Goal: Task Accomplishment & Management: Complete application form

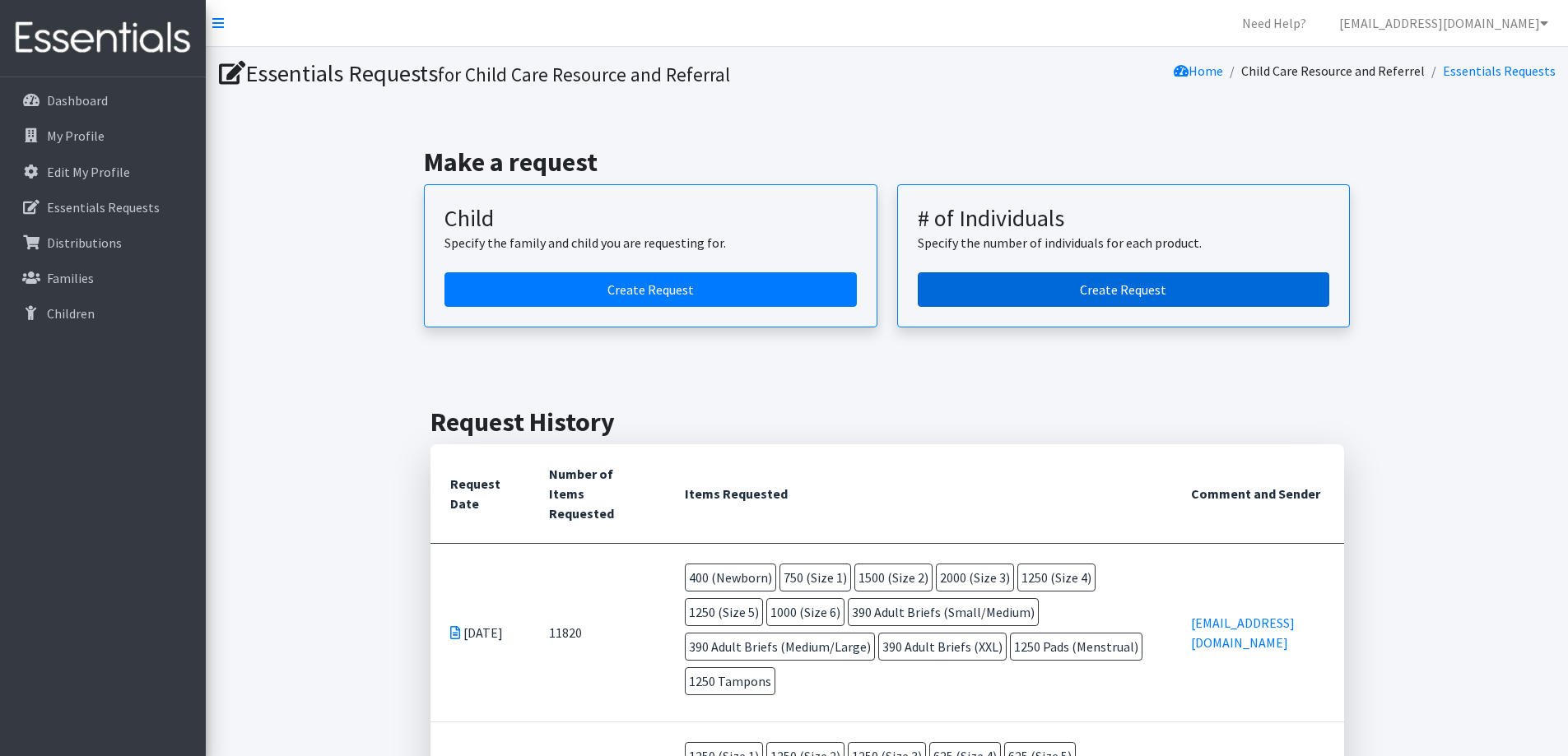
click at [1076, 290] on link "Create Request" at bounding box center [1124, 289] width 412 height 35
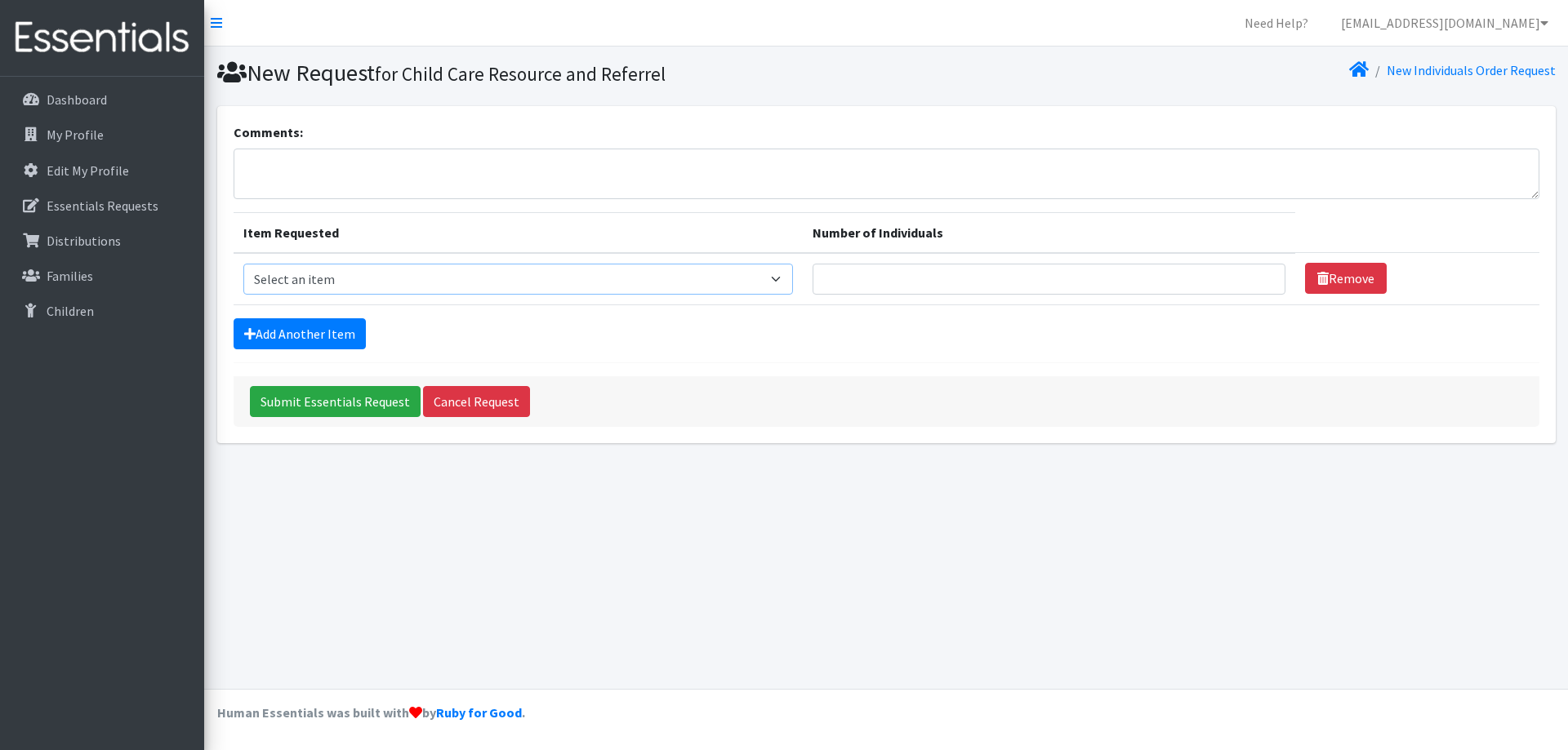
click at [524, 273] on select "Select an item (Newborn) (Preemie) (Size 1) (Size 2) (Size 3) (Size 4) (Size 5)…" at bounding box center [518, 279] width 550 height 31
select select "14508"
click at [243, 264] on select "Select an item (Newborn) (Preemie) (Size 1) (Size 2) (Size 3) (Size 4) (Size 5)…" at bounding box center [518, 279] width 550 height 31
click at [964, 265] on input "Number of Individuals" at bounding box center [1049, 279] width 474 height 31
type input "15"
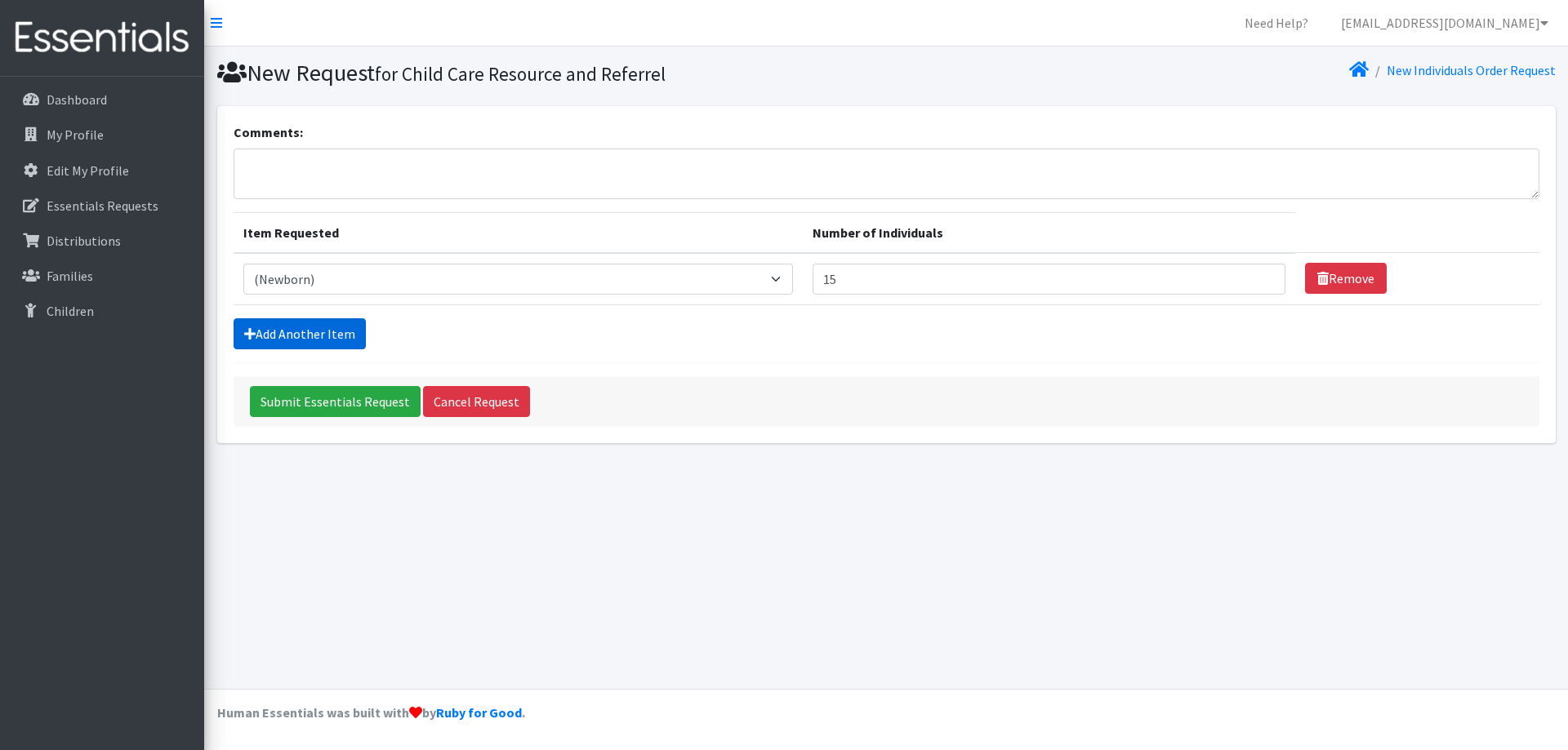
click at [329, 326] on link "Add Another Item" at bounding box center [300, 334] width 132 height 31
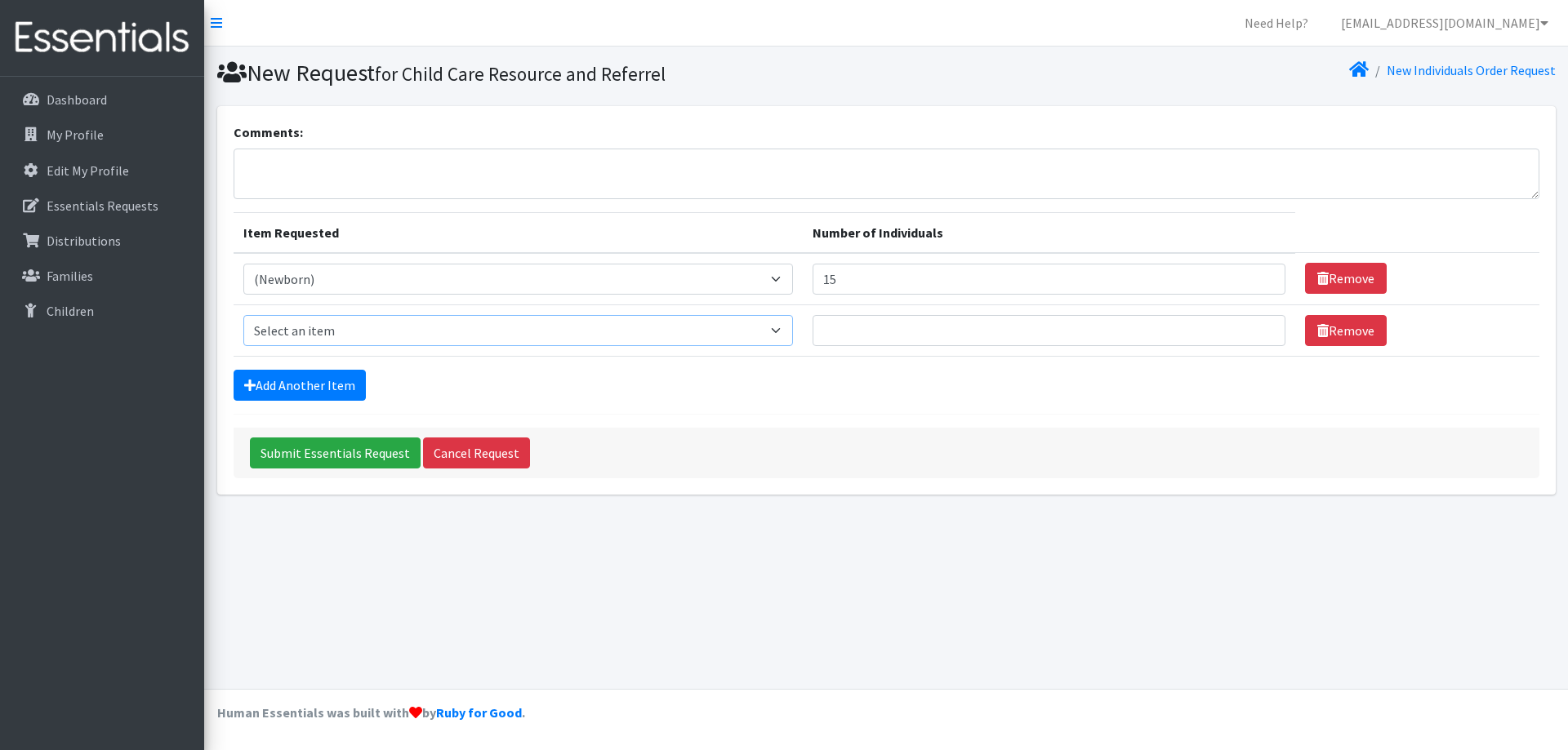
click at [295, 342] on select "Select an item (Newborn) (Preemie) (Size 1) (Size 2) (Size 3) (Size 4) (Size 5)…" at bounding box center [518, 330] width 550 height 31
select select "14509"
click at [243, 315] on select "Select an item (Newborn) (Preemie) (Size 1) (Size 2) (Size 3) (Size 4) (Size 5)…" at bounding box center [518, 330] width 550 height 31
click at [923, 326] on input "Number of Individuals" at bounding box center [1049, 330] width 474 height 31
click at [884, 291] on input "15" at bounding box center [1049, 279] width 474 height 31
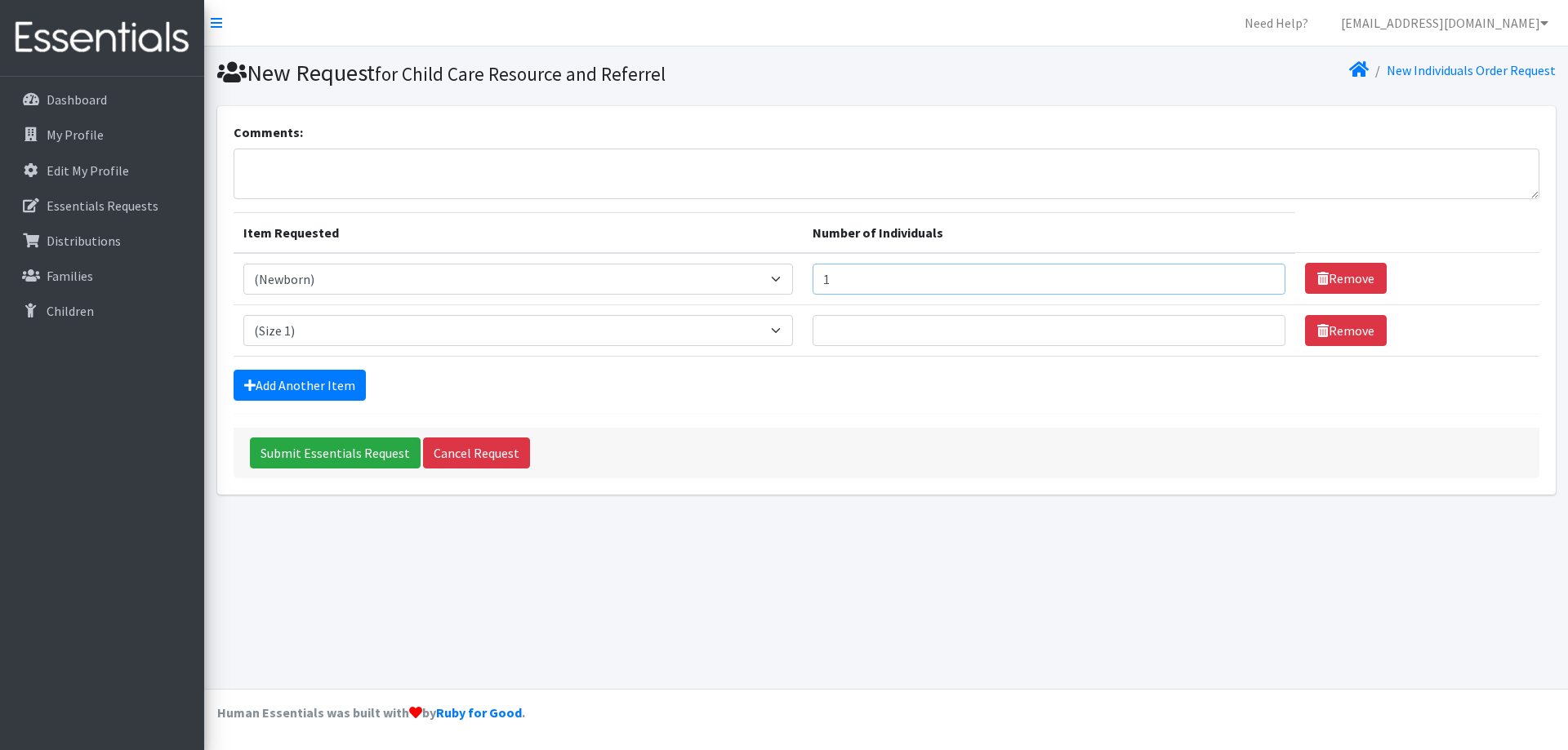
type input "15"
click at [1009, 332] on input "Number of Individuals" at bounding box center [1049, 330] width 474 height 31
type input "5"
click at [287, 380] on link "Add Another Item" at bounding box center [300, 385] width 132 height 31
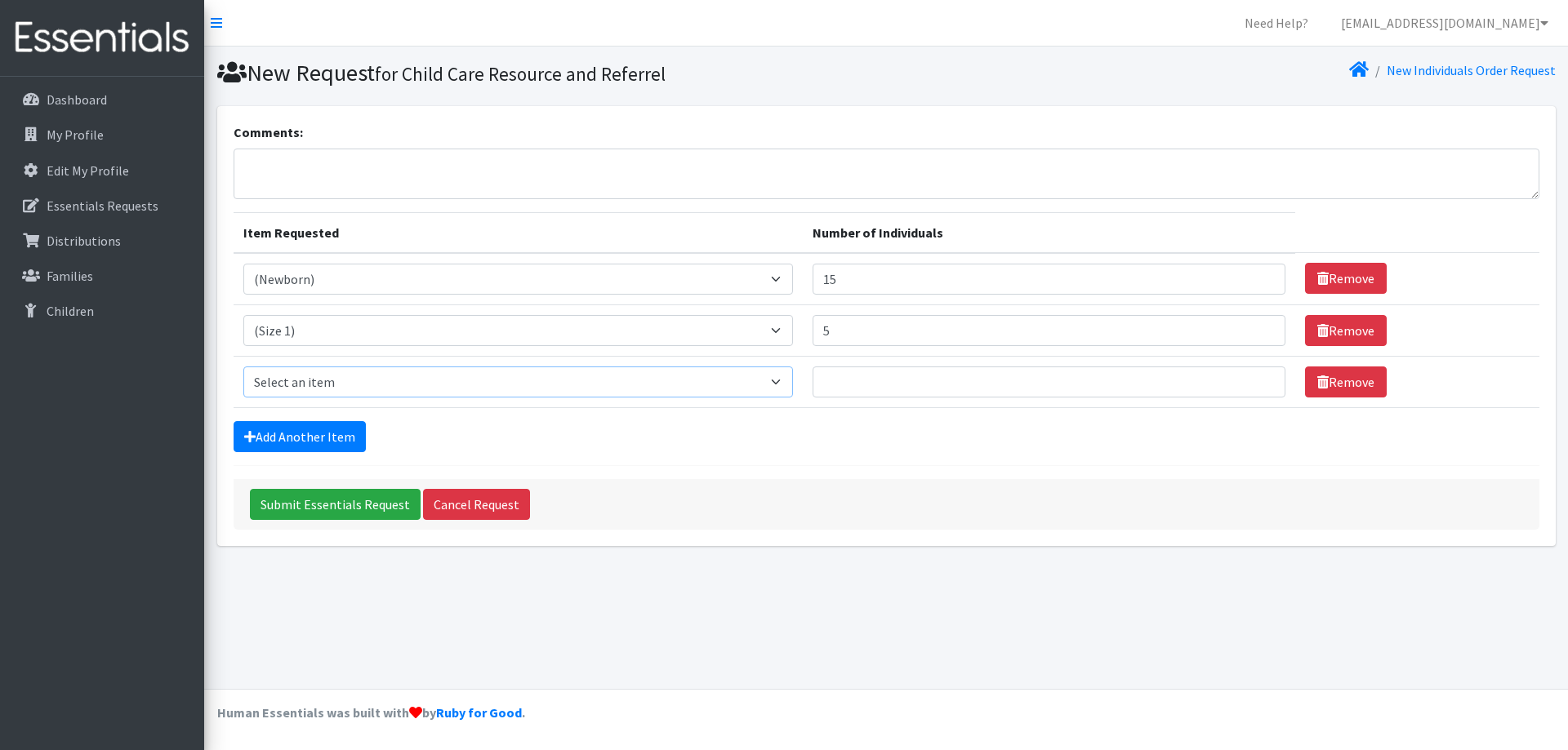
click at [288, 380] on select "Select an item (Newborn) (Preemie) (Size 1) (Size 2) (Size 3) (Size 4) (Size 5)…" at bounding box center [518, 381] width 550 height 31
select select "14488"
click at [243, 366] on select "Select an item (Newborn) (Preemie) (Size 1) (Size 2) (Size 3) (Size 4) (Size 5)…" at bounding box center [518, 381] width 550 height 31
click at [861, 385] on input "Number of Individuals" at bounding box center [1049, 381] width 474 height 31
click at [843, 334] on input "5" at bounding box center [1049, 330] width 474 height 31
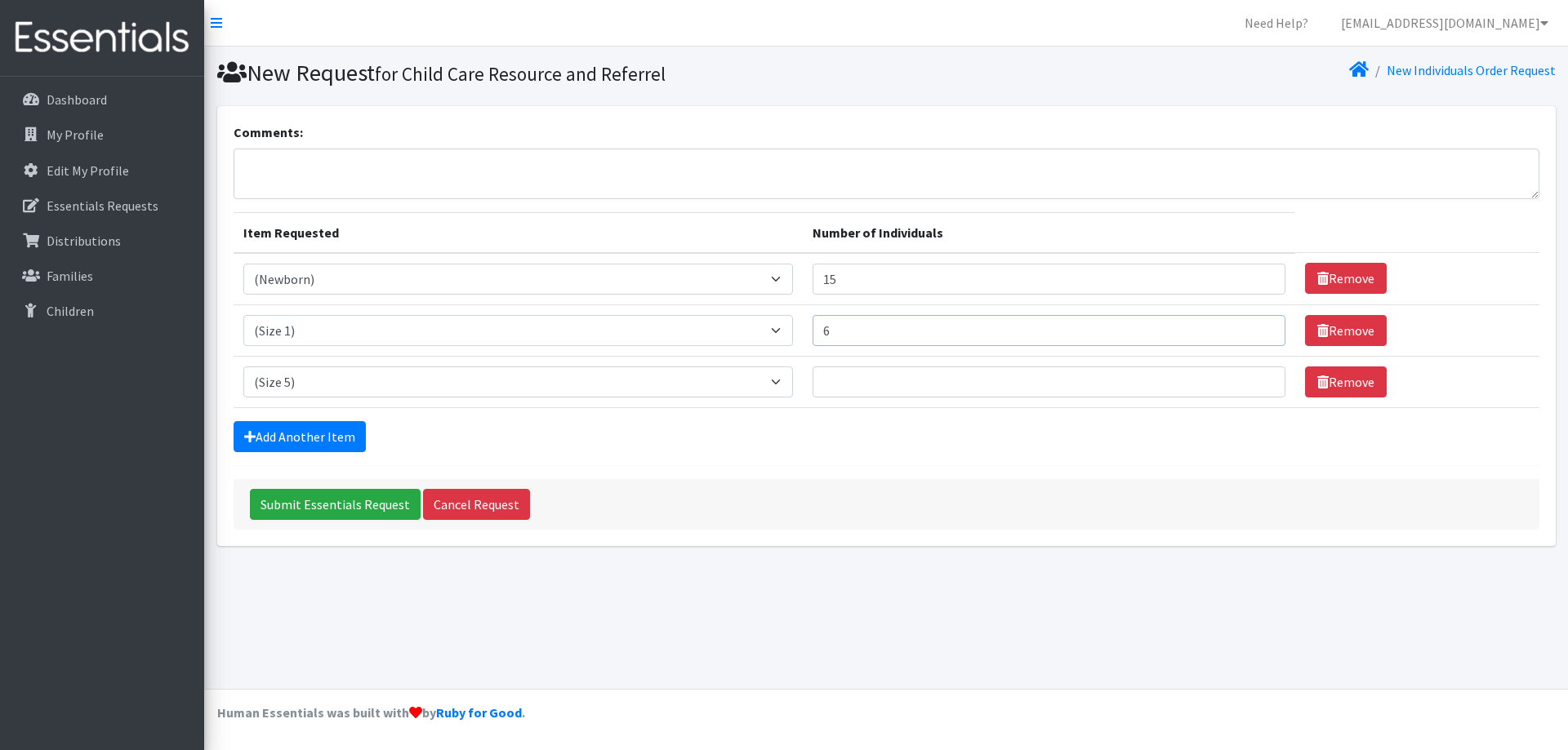
type input "6"
click at [854, 381] on input "Number of Individuals" at bounding box center [1049, 381] width 474 height 31
type input "2"
type input "16"
click at [309, 433] on link "Add Another Item" at bounding box center [300, 437] width 132 height 31
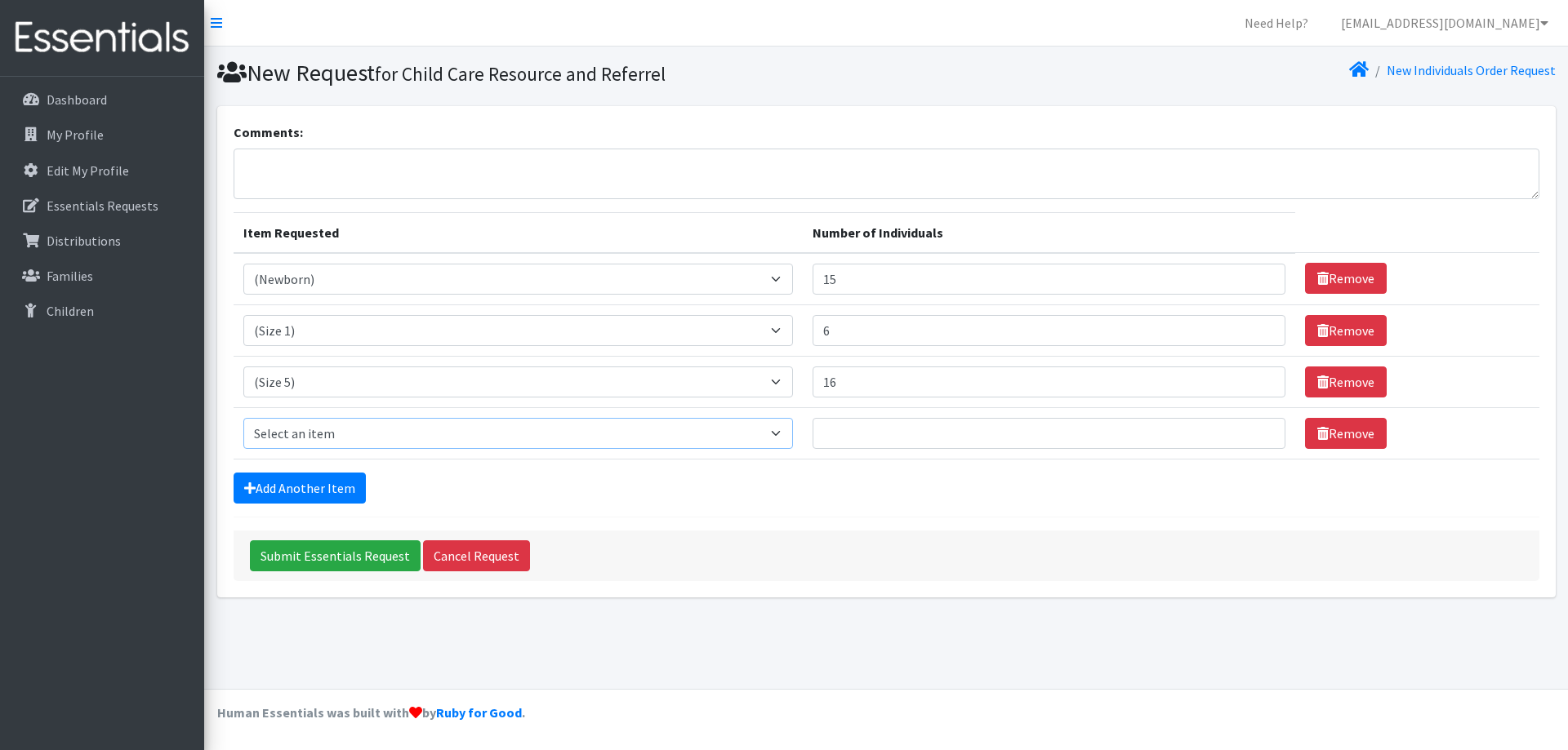
click at [314, 434] on select "Select an item (Newborn) (Preemie) (Size 1) (Size 2) (Size 3) (Size 4) (Size 5)…" at bounding box center [518, 433] width 550 height 31
select select "14491"
click at [243, 418] on select "Select an item (Newborn) (Preemie) (Size 1) (Size 2) (Size 3) (Size 4) (Size 5)…" at bounding box center [518, 433] width 550 height 31
click at [957, 428] on input "Number of Individuals" at bounding box center [1049, 433] width 474 height 31
click at [931, 473] on div "Add Another Item" at bounding box center [887, 488] width 1306 height 31
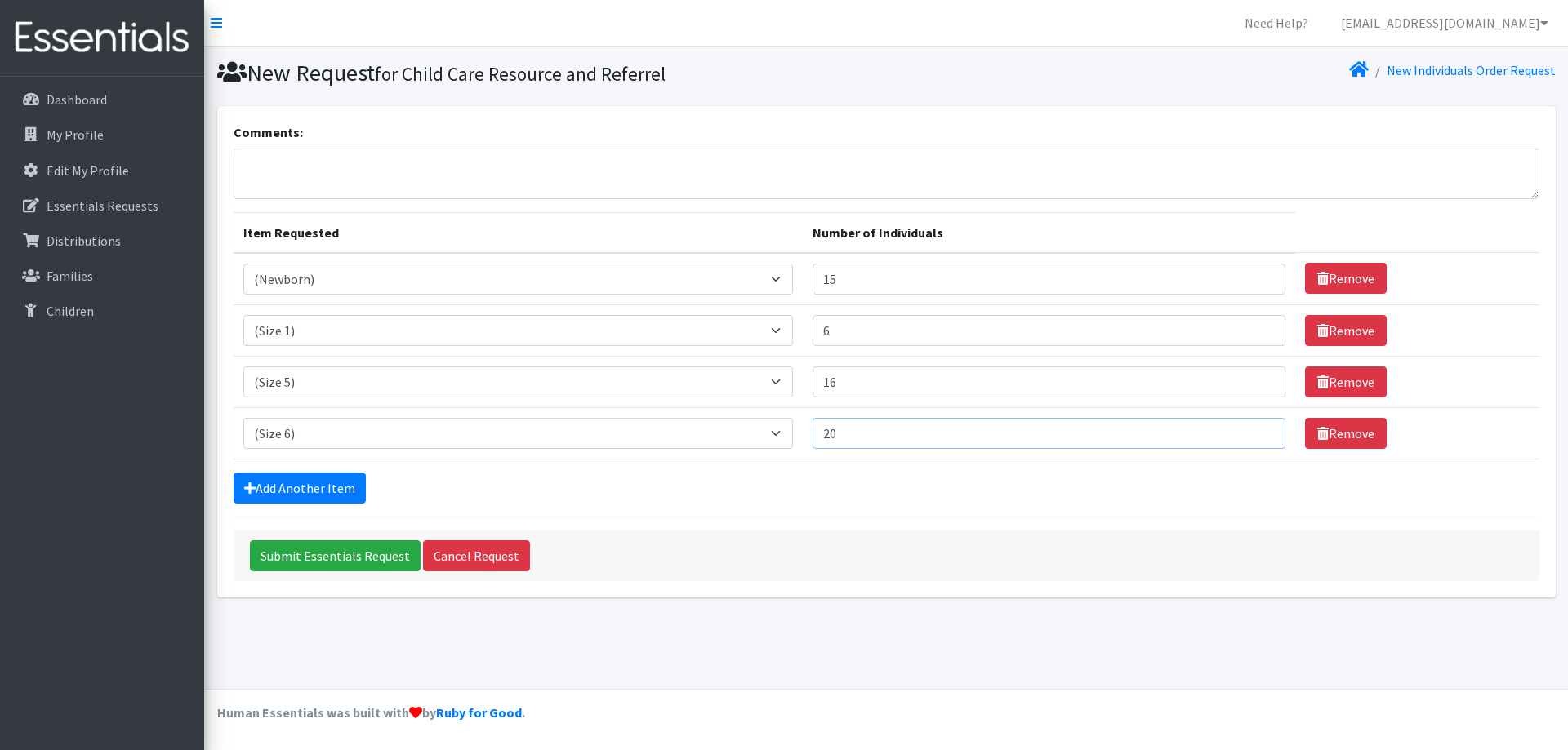
click at [888, 444] on input "20" at bounding box center [1049, 433] width 474 height 31
type input "28"
click at [882, 480] on div "Add Another Item" at bounding box center [887, 488] width 1306 height 31
click at [366, 562] on input "Submit Essentials Request" at bounding box center [335, 556] width 171 height 31
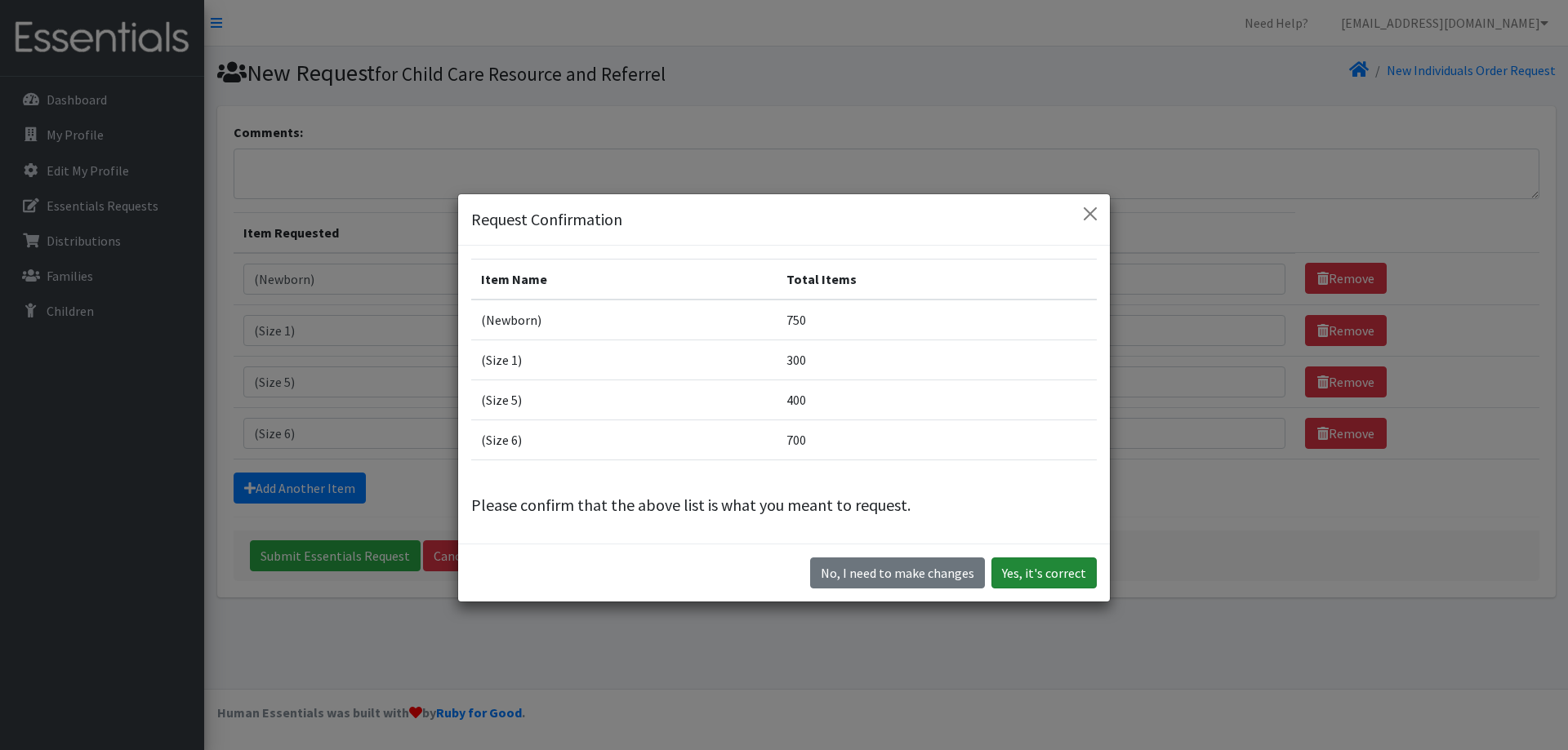
click at [1052, 582] on button "Yes, it's correct" at bounding box center [1045, 572] width 106 height 31
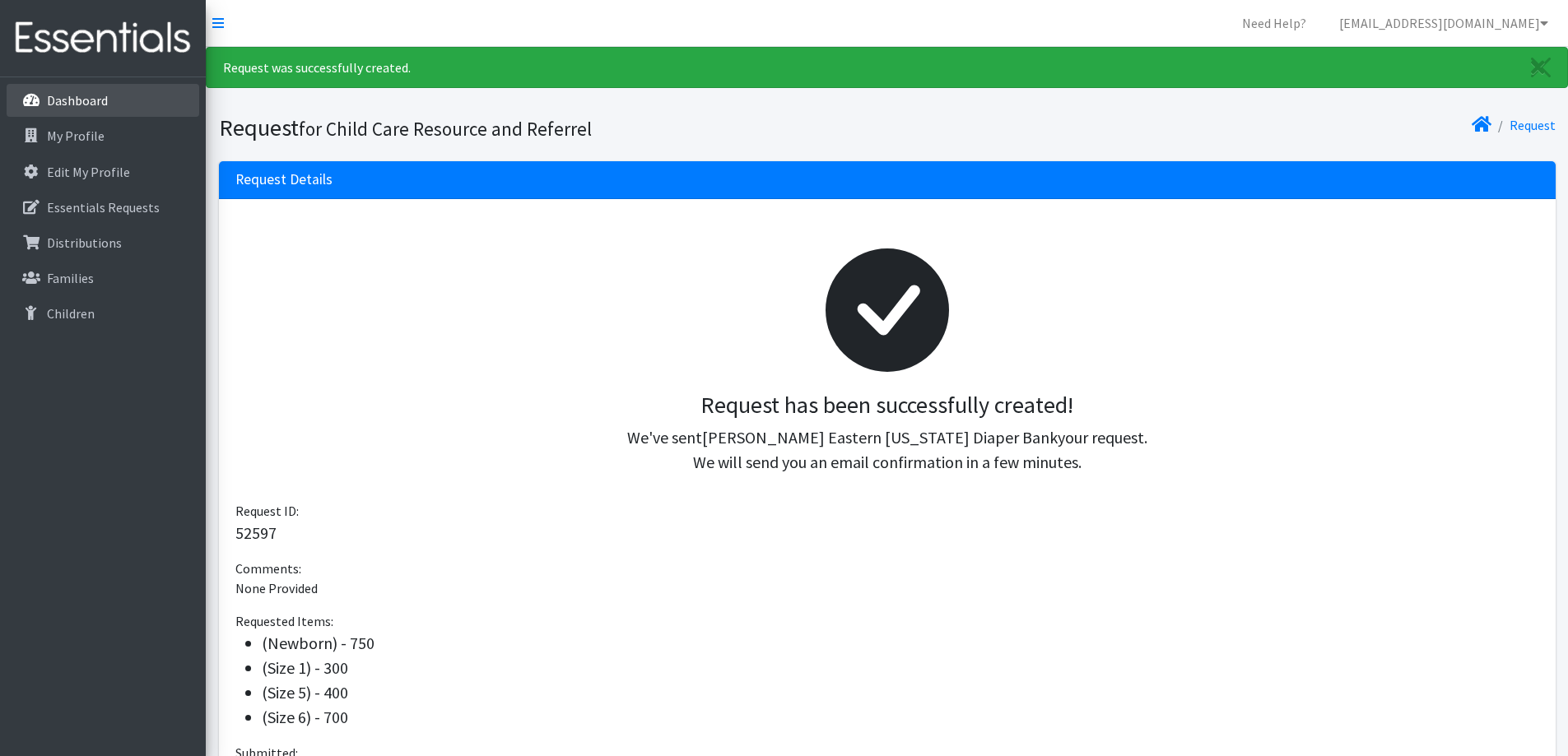
click at [76, 111] on link "Dashboard" at bounding box center [103, 100] width 193 height 33
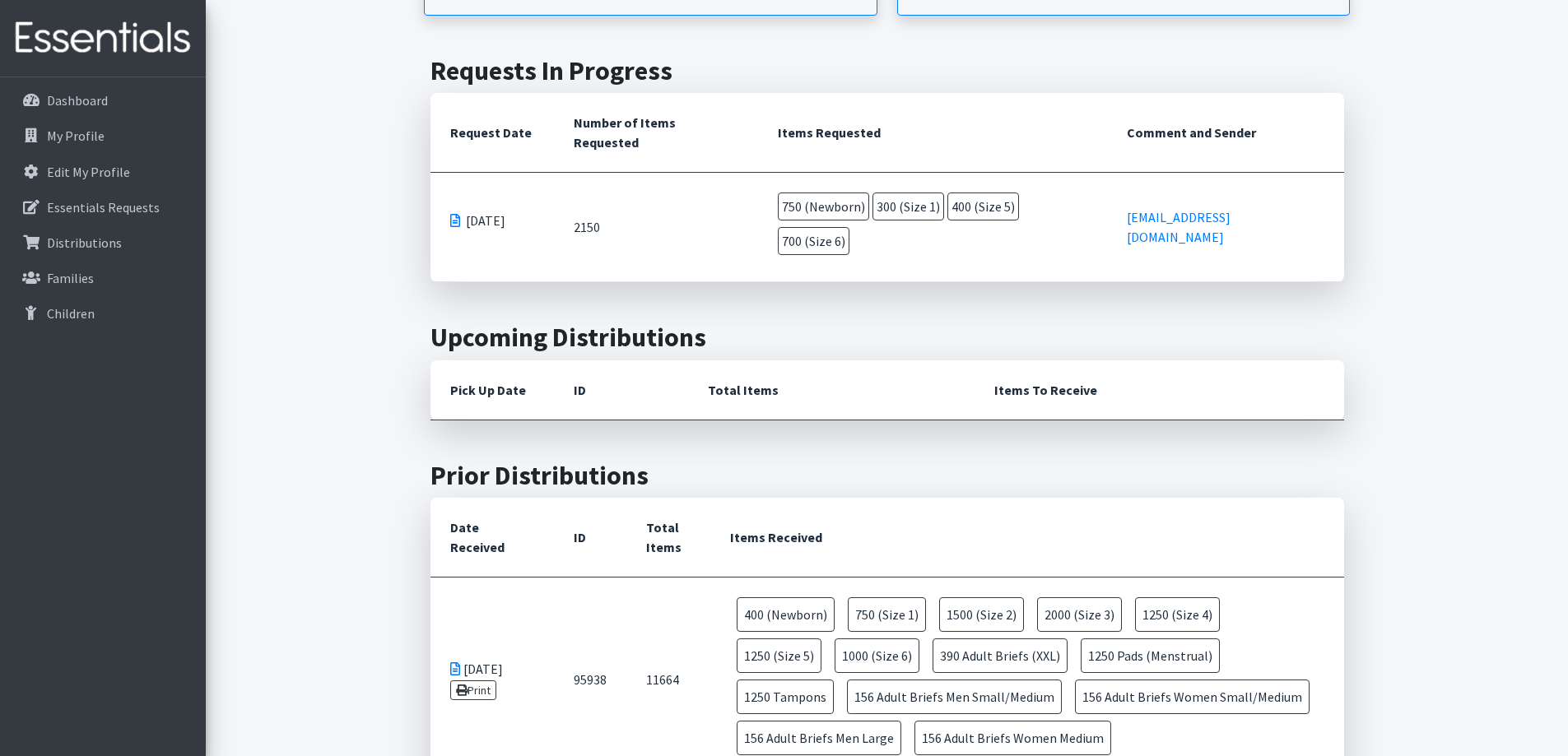
scroll to position [411, 0]
